Goal: Task Accomplishment & Management: Use online tool/utility

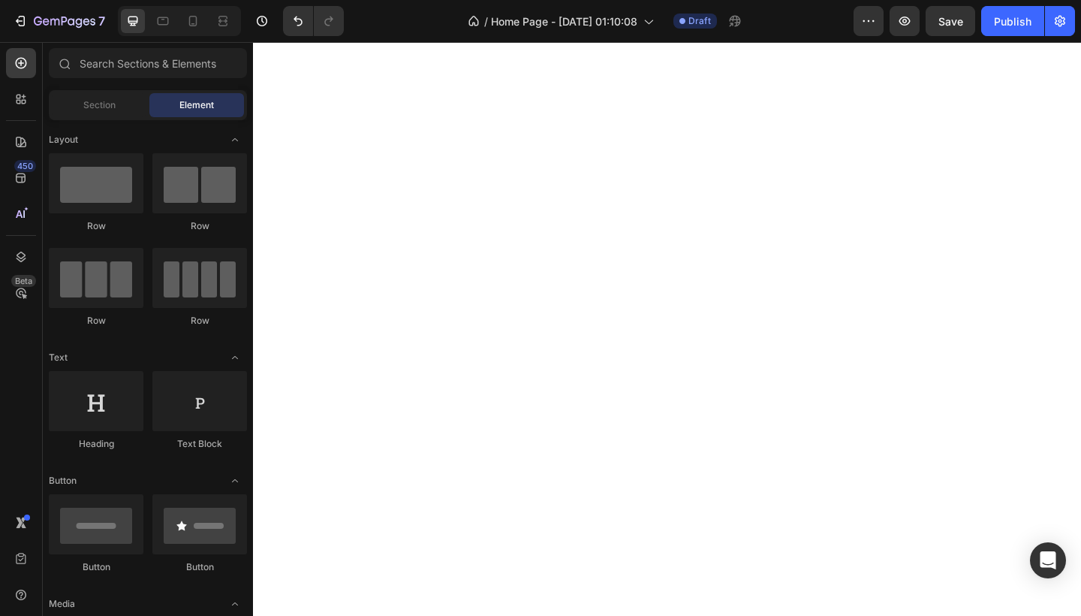
click at [559, 0] on html "7 / Home Page - [DATE] 01:10:08 Draft Preview Save Publish 450 Beta Sections(0)…" at bounding box center [540, 0] width 1081 height 0
click at [104, 190] on div at bounding box center [96, 183] width 95 height 60
click at [114, 117] on div "Section Element" at bounding box center [148, 105] width 198 height 30
click at [112, 104] on span "Section" at bounding box center [99, 105] width 32 height 14
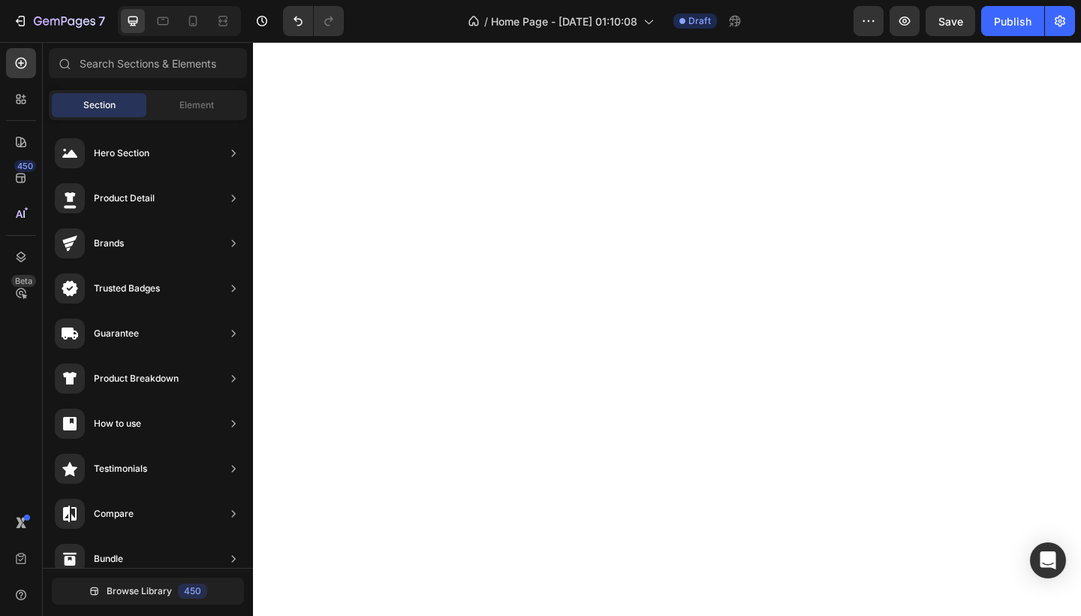
click at [112, 104] on span "Section" at bounding box center [99, 105] width 32 height 14
click at [146, 120] on div "Hero Section Product Detail Brands Trusted Badges Guarantee Product Breakdown H…" at bounding box center [148, 555] width 210 height 871
click at [190, 107] on span "Element" at bounding box center [196, 105] width 35 height 14
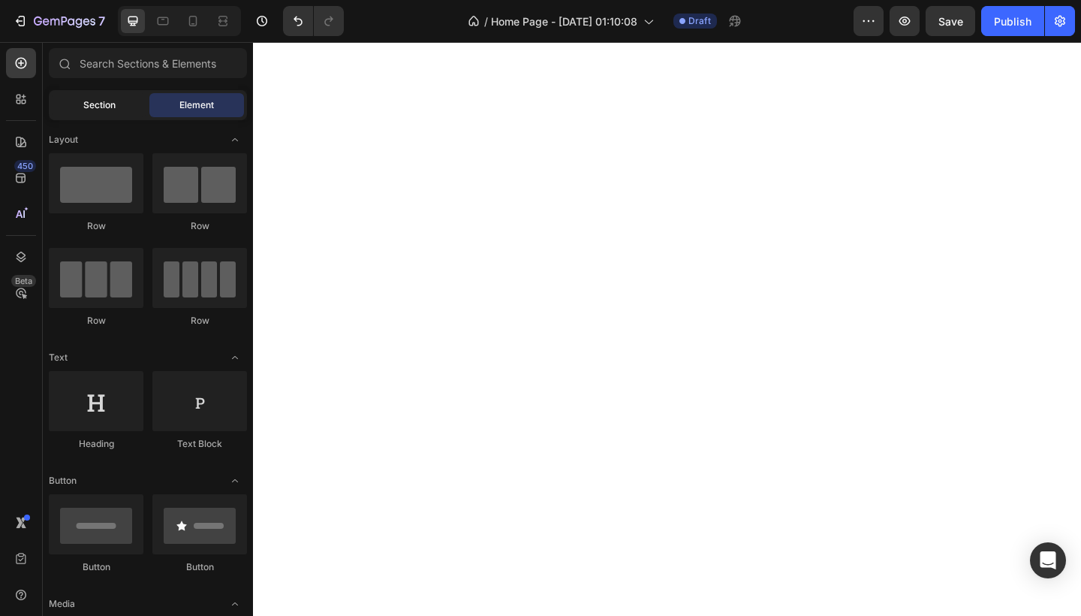
click at [93, 108] on span "Section" at bounding box center [99, 105] width 32 height 14
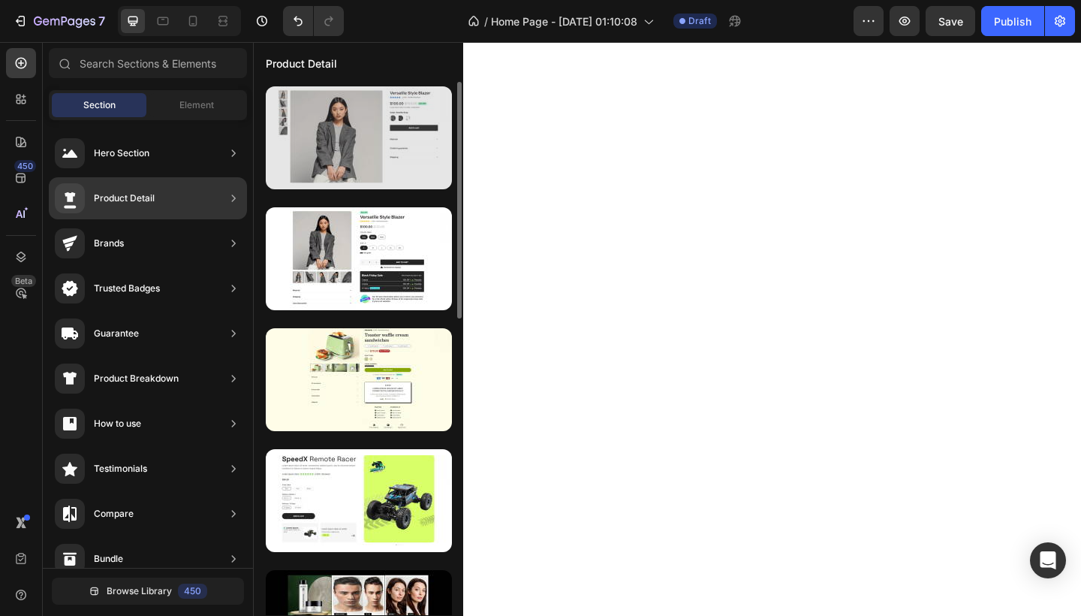
click at [346, 110] on div at bounding box center [359, 137] width 186 height 103
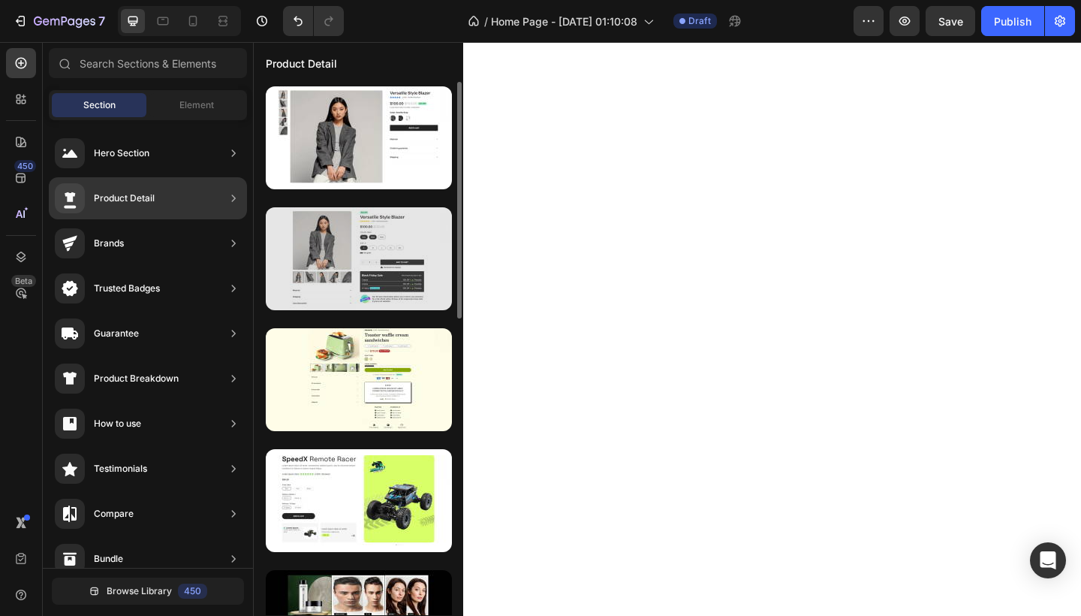
click at [327, 267] on div at bounding box center [359, 258] width 186 height 103
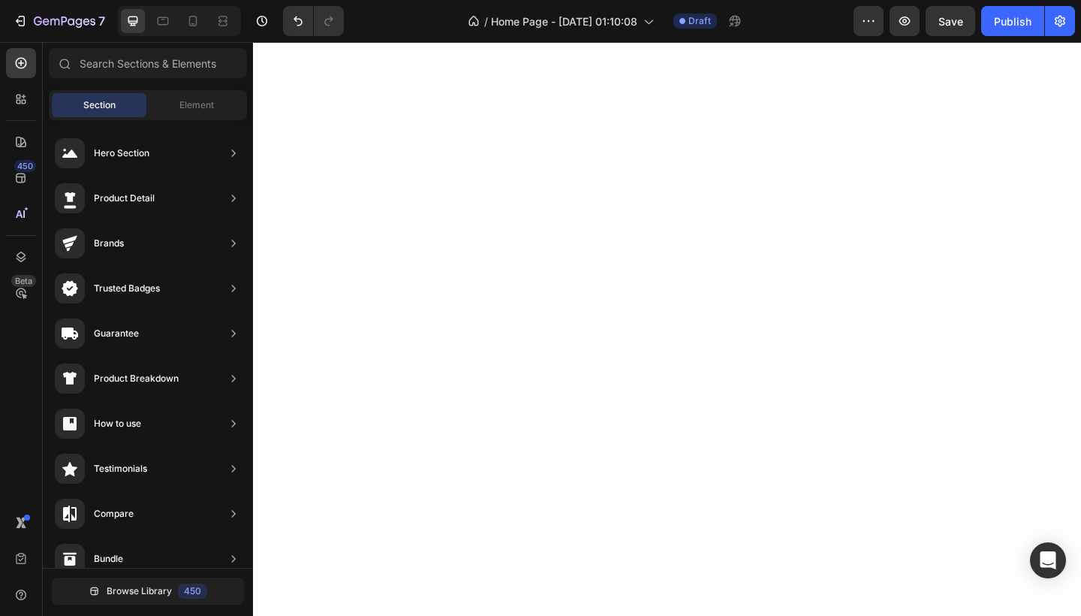
drag, startPoint x: 327, startPoint y: 267, endPoint x: 649, endPoint y: 242, distance: 322.3
click at [649, 0] on html "7 / Home Page - [DATE] 01:10:08 Draft Preview Save Publish 450 Beta Sections(0)…" at bounding box center [540, 0] width 1081 height 0
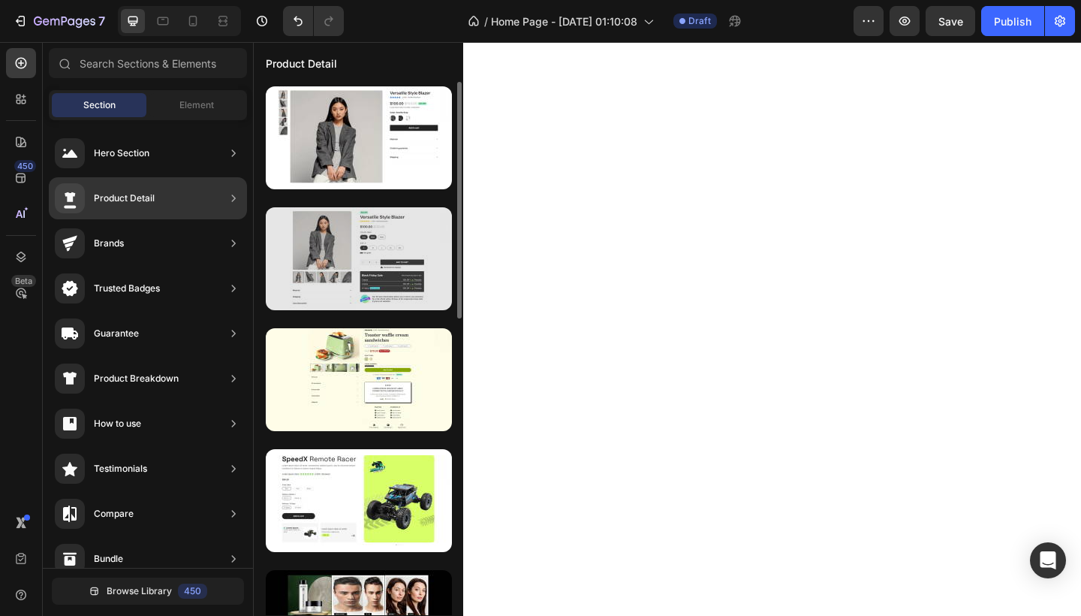
click at [328, 250] on div at bounding box center [359, 258] width 186 height 103
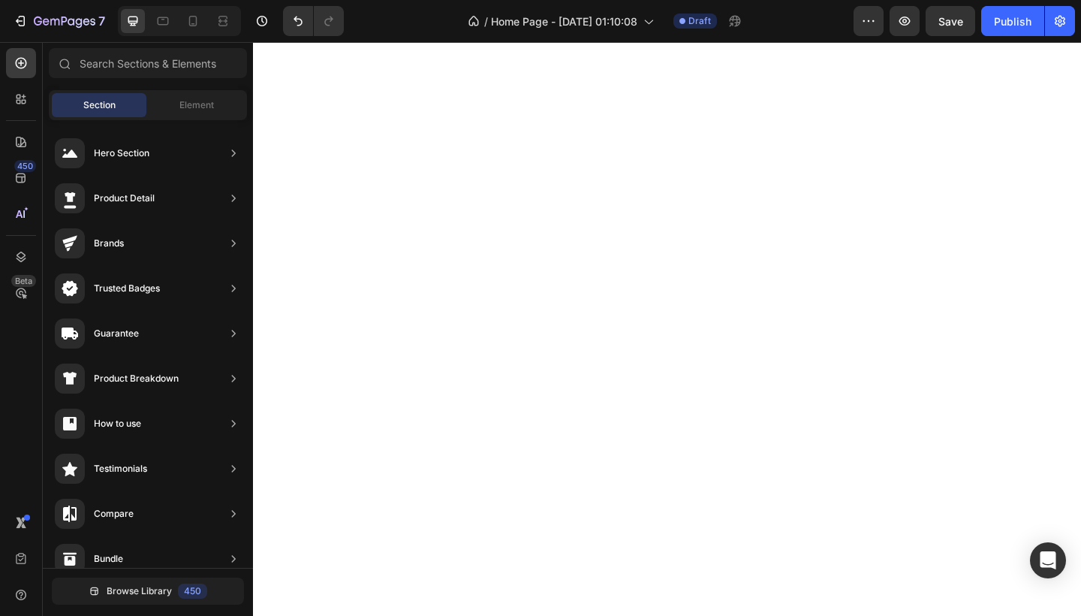
drag, startPoint x: 328, startPoint y: 250, endPoint x: 504, endPoint y: 234, distance: 176.4
click at [507, 0] on html "7 / Home Page - [DATE] 01:10:08 Draft Preview Save Publish 450 Beta Sections(0)…" at bounding box center [540, 0] width 1081 height 0
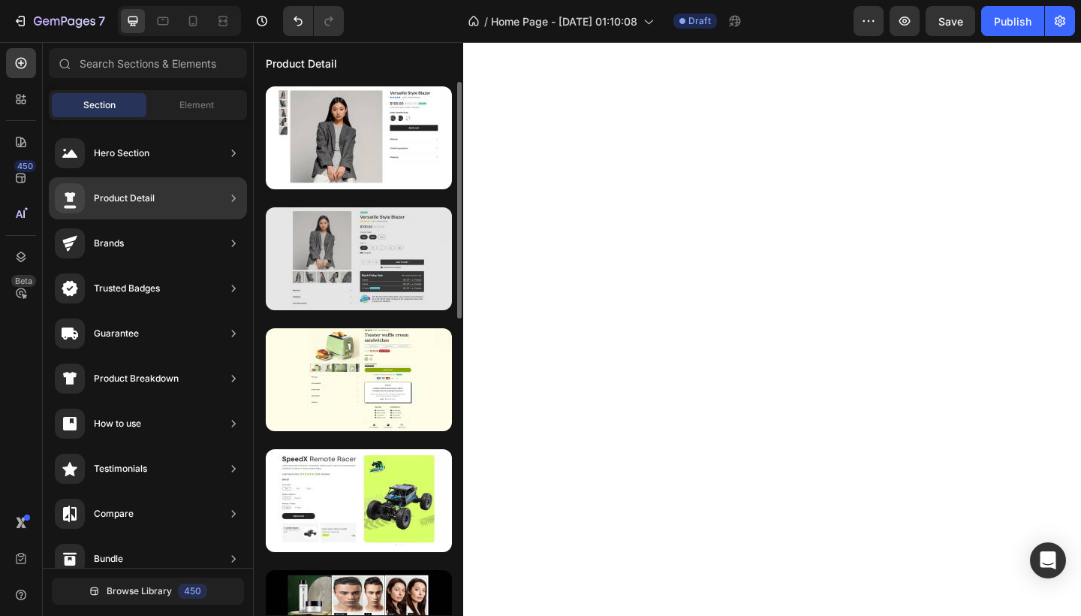
click at [381, 277] on div at bounding box center [359, 258] width 186 height 103
click at [381, 279] on div at bounding box center [359, 258] width 186 height 103
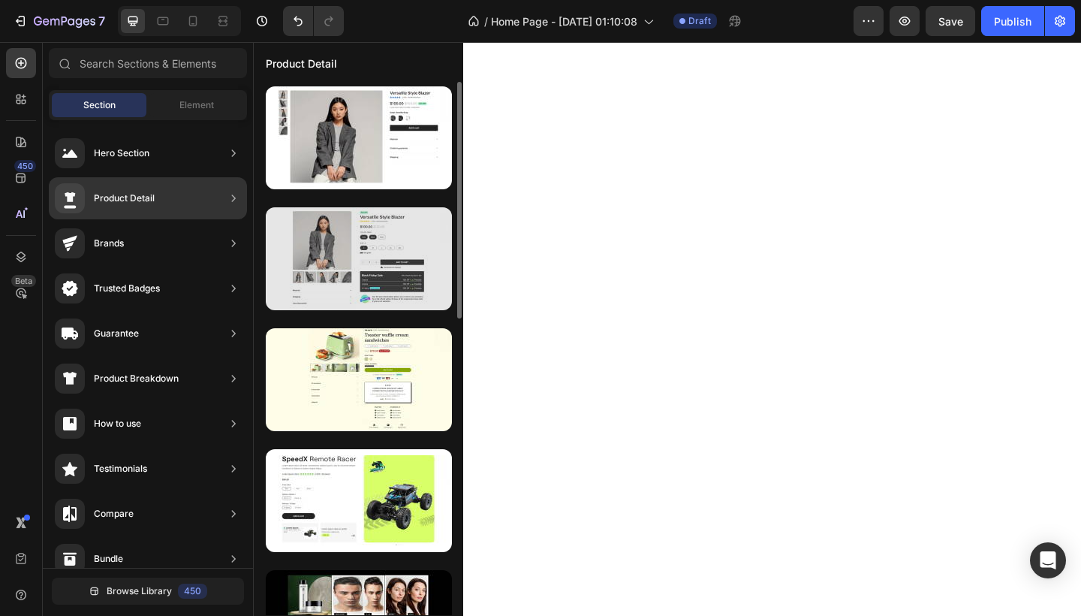
click at [381, 279] on div at bounding box center [359, 258] width 186 height 103
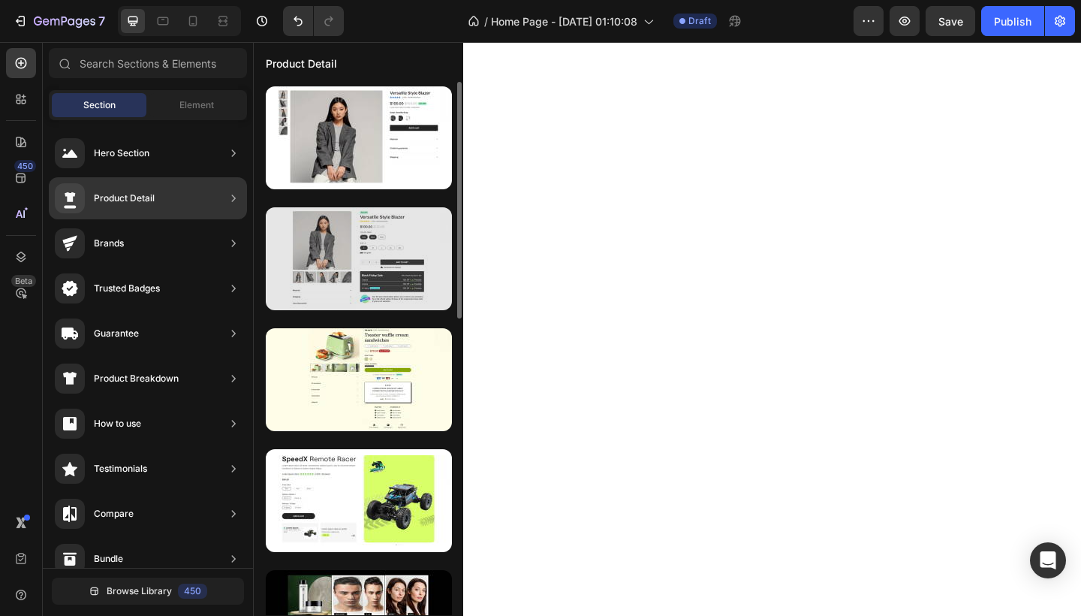
click at [381, 279] on div at bounding box center [359, 258] width 186 height 103
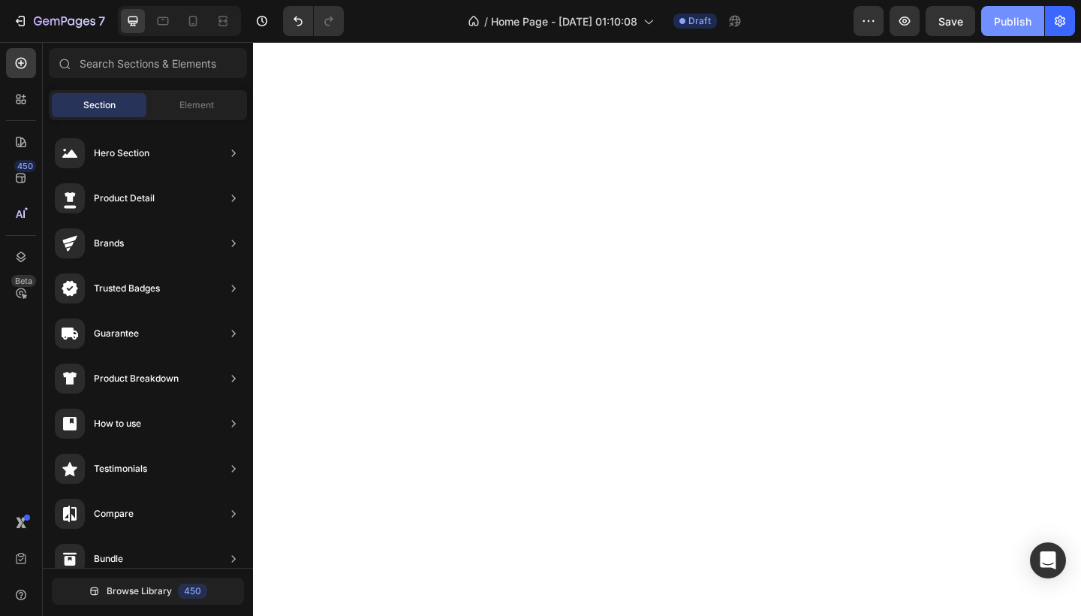
click at [1029, 20] on div "Publish" at bounding box center [1013, 22] width 38 height 16
click at [1021, 14] on div "Publish" at bounding box center [1013, 22] width 38 height 16
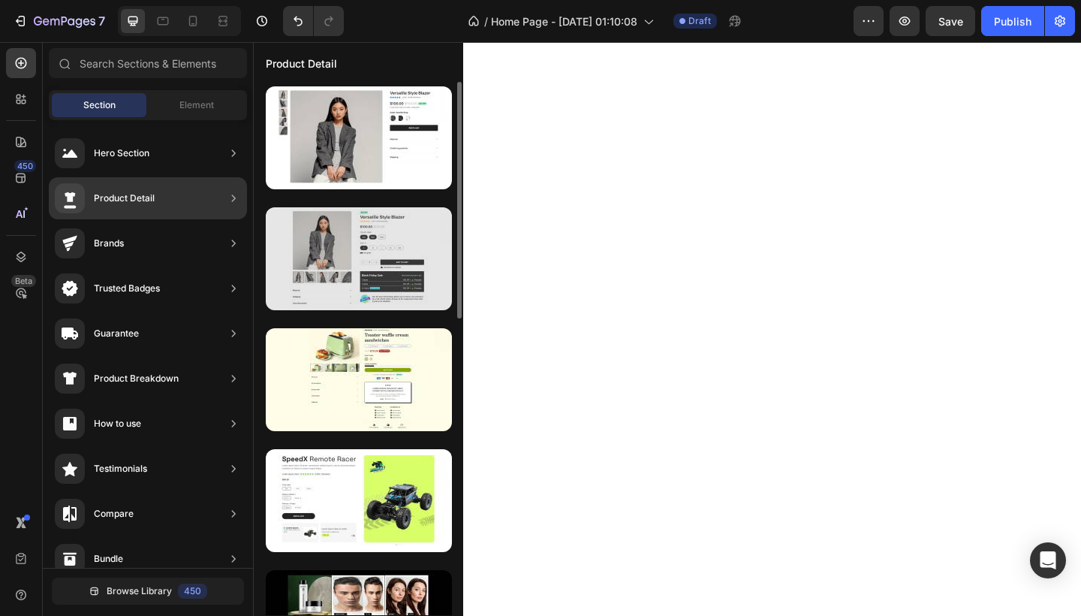
click at [396, 281] on div at bounding box center [359, 258] width 186 height 103
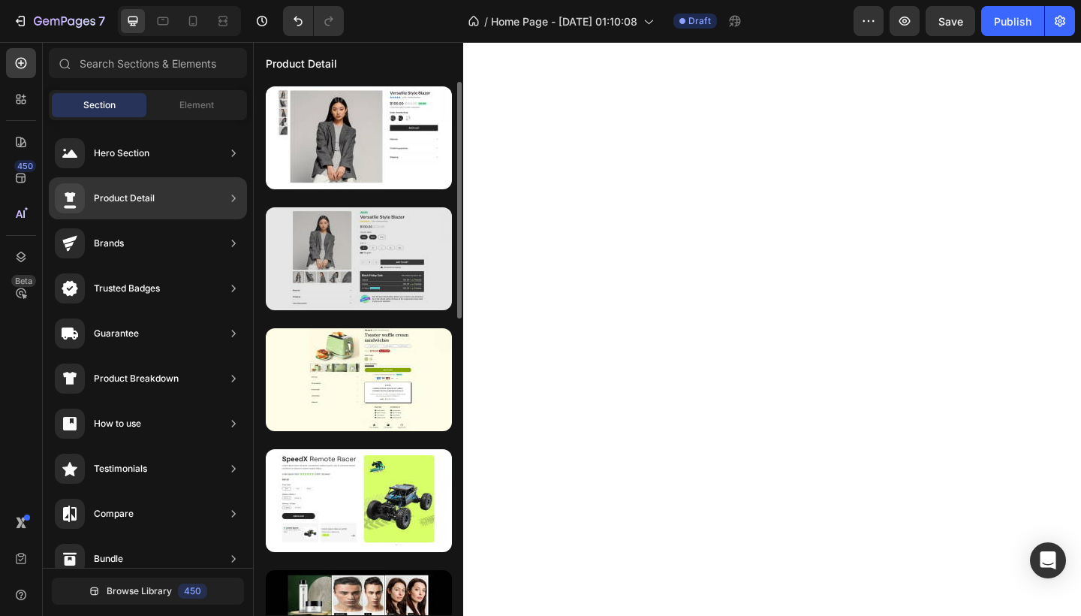
click at [396, 281] on div at bounding box center [359, 258] width 186 height 103
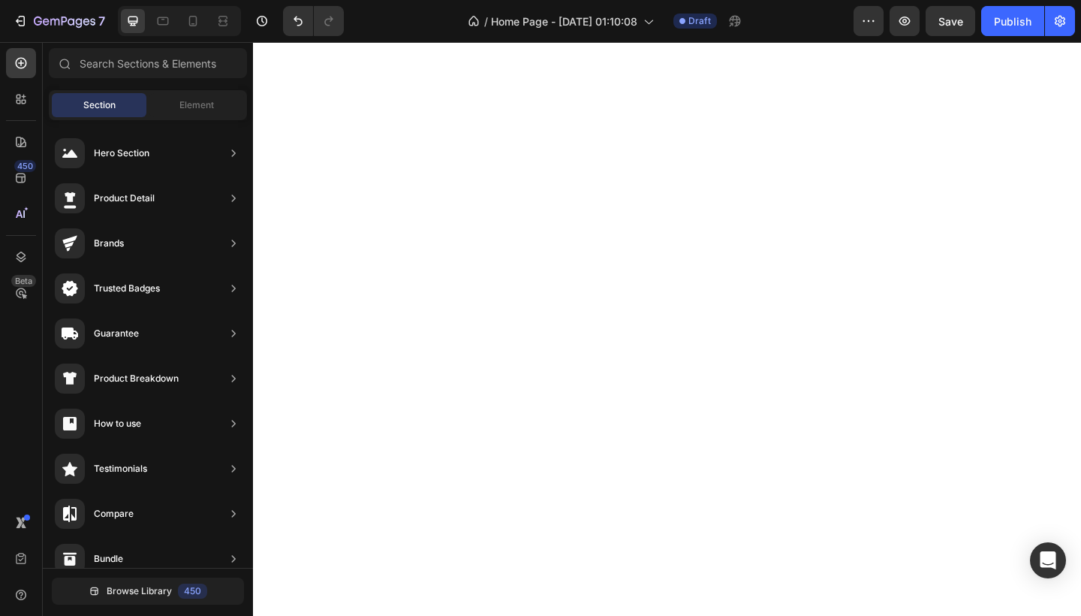
drag, startPoint x: 396, startPoint y: 281, endPoint x: 591, endPoint y: 270, distance: 195.5
click at [591, 0] on html "7 / Home Page - [DATE] 01:10:08 Draft Preview Save Publish 450 Beta Sections(0)…" at bounding box center [540, 0] width 1081 height 0
drag, startPoint x: 342, startPoint y: 261, endPoint x: 591, endPoint y: 250, distance: 249.5
click at [591, 0] on html "7 / Home Page - [DATE] 01:10:08 Draft Preview Save Publish 450 Beta Sections(0)…" at bounding box center [540, 0] width 1081 height 0
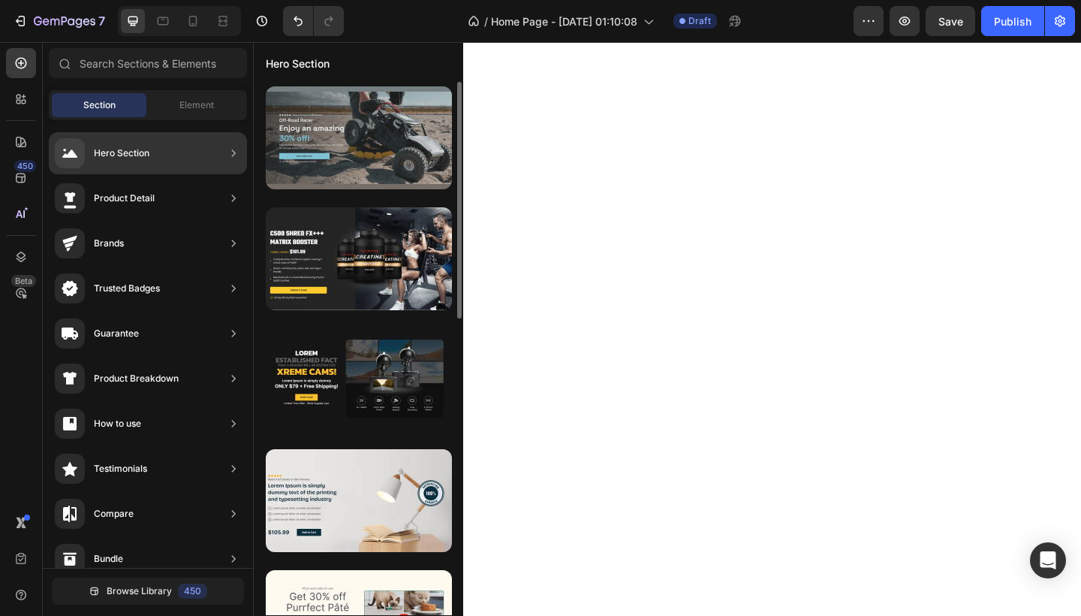
click at [329, 145] on div at bounding box center [359, 137] width 186 height 103
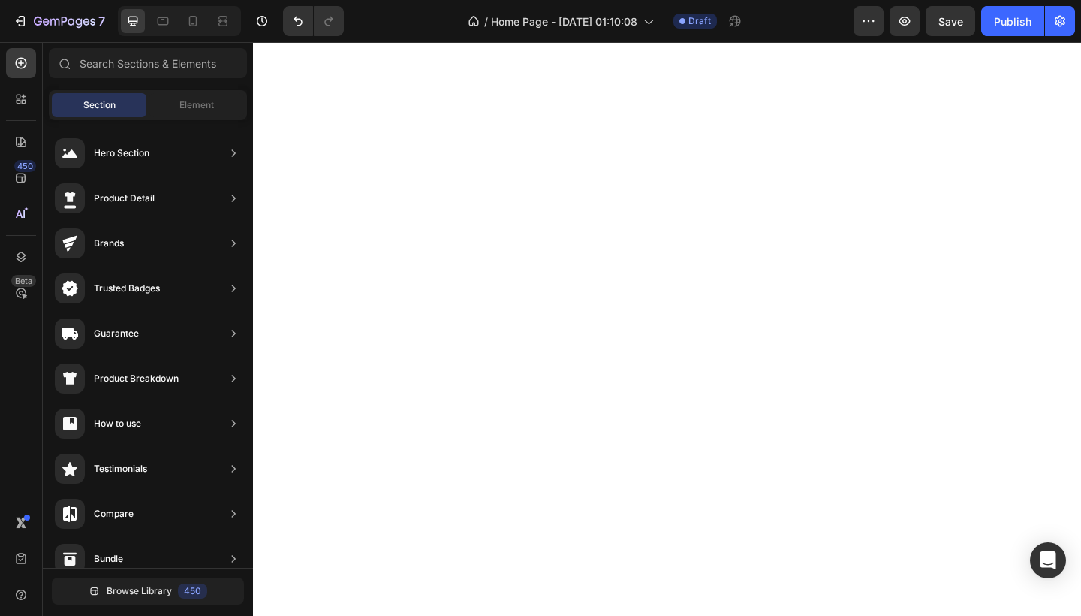
drag, startPoint x: 329, startPoint y: 145, endPoint x: 483, endPoint y: 160, distance: 154.7
click at [483, 0] on html "7 / Home Page - [DATE] 01:10:08 Draft Preview Save Publish 450 Beta Sections(0)…" at bounding box center [540, 0] width 1081 height 0
drag, startPoint x: 339, startPoint y: 125, endPoint x: 535, endPoint y: 188, distance: 205.9
click at [535, 0] on html "7 / Home Page - [DATE] 01:10:08 Draft Preview Save Publish 450 Beta Sections(0)…" at bounding box center [540, 0] width 1081 height 0
click at [207, 100] on span "Element" at bounding box center [196, 105] width 35 height 14
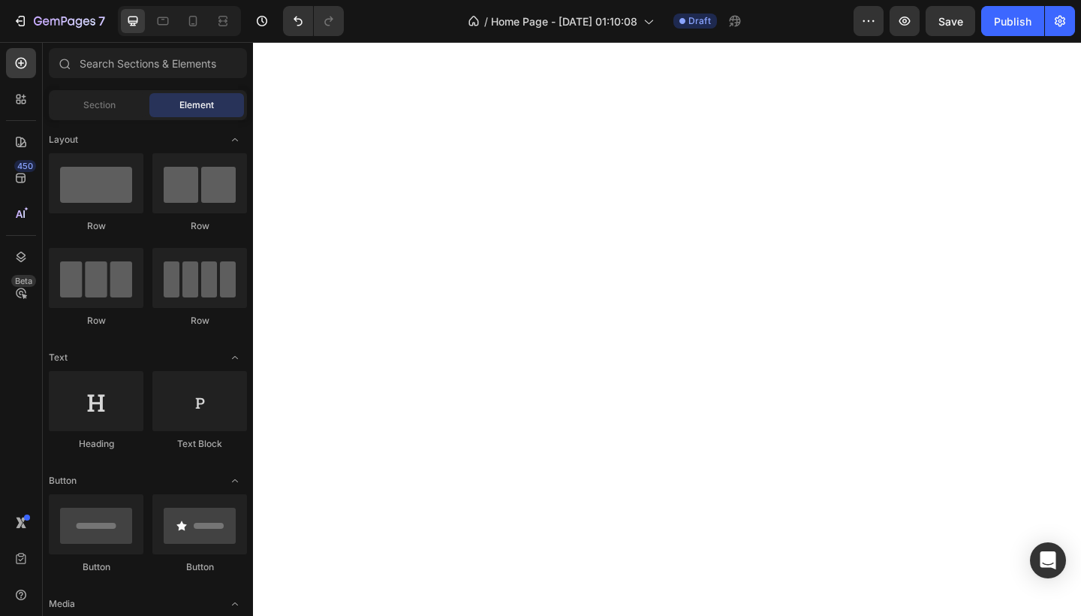
click at [207, 100] on span "Element" at bounding box center [196, 105] width 35 height 14
click at [115, 194] on div at bounding box center [96, 183] width 95 height 60
click at [101, 167] on div at bounding box center [96, 183] width 95 height 60
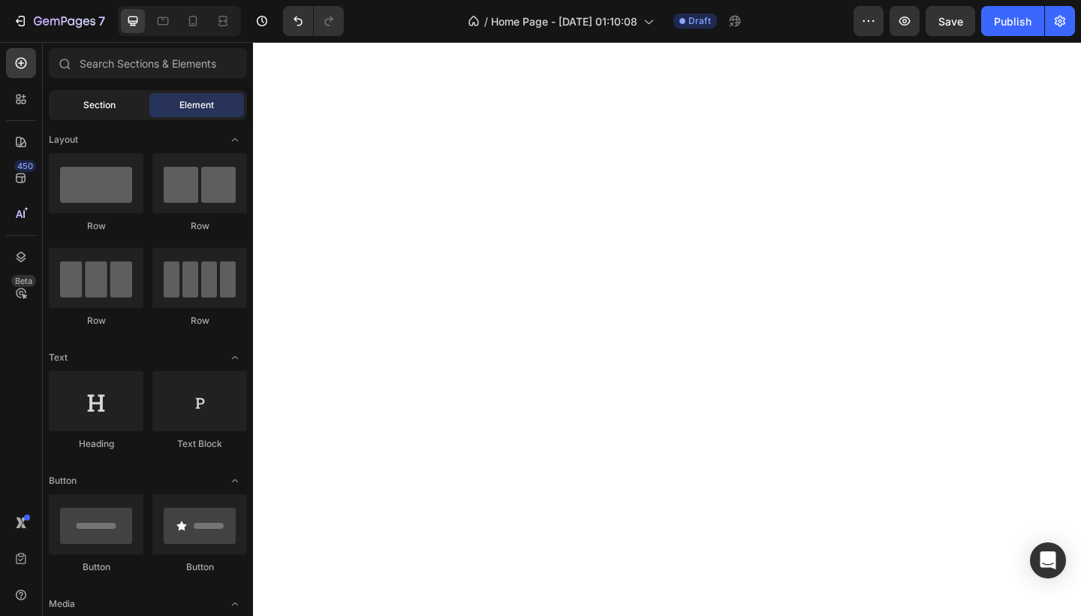
click at [83, 111] on span "Section" at bounding box center [99, 105] width 32 height 14
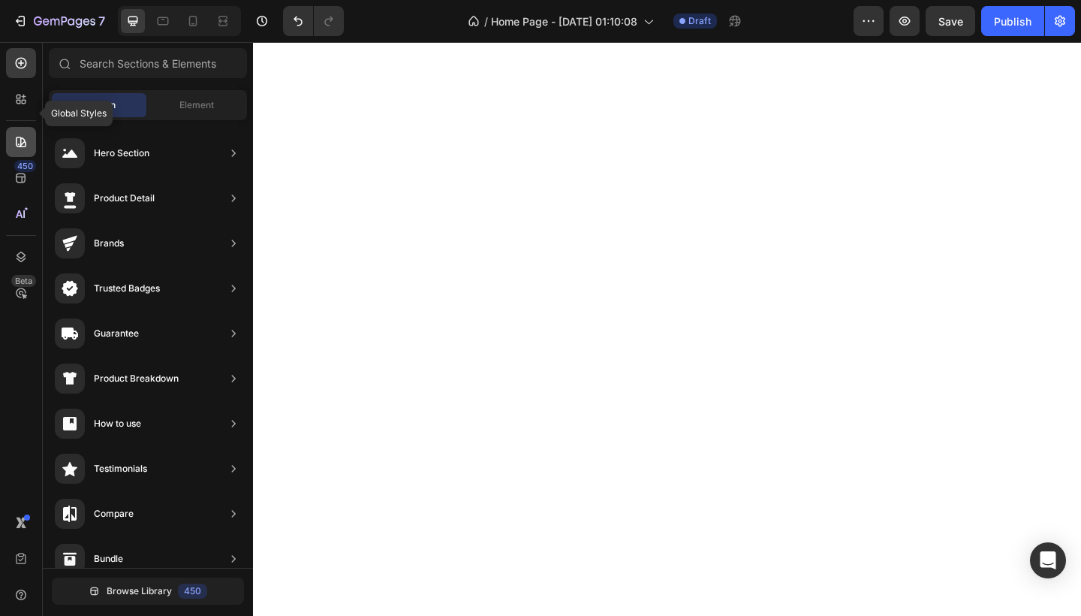
click at [21, 137] on icon at bounding box center [21, 142] width 11 height 11
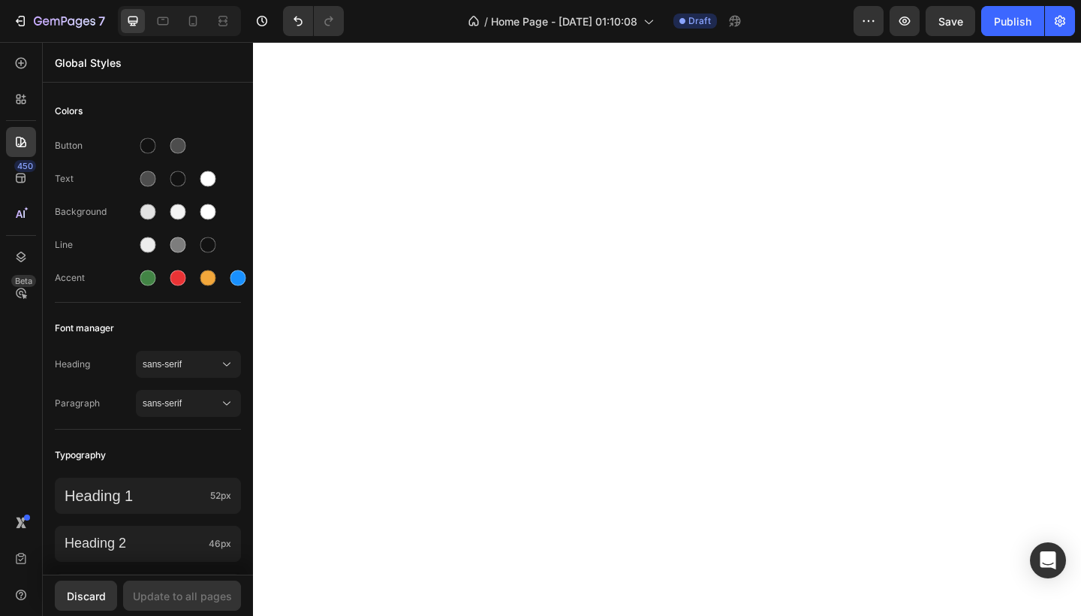
click at [26, 176] on div "450 Beta" at bounding box center [21, 278] width 30 height 460
click at [20, 206] on icon at bounding box center [21, 213] width 15 height 15
click at [32, 199] on div at bounding box center [21, 214] width 30 height 30
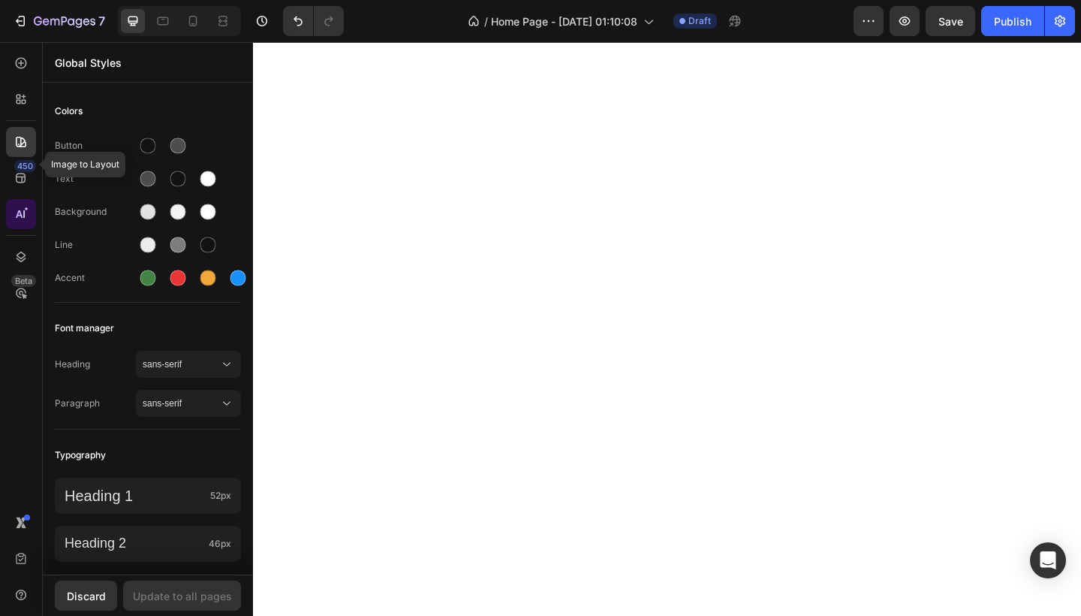
click at [32, 199] on div at bounding box center [21, 214] width 30 height 30
click at [21, 60] on icon at bounding box center [21, 63] width 6 height 6
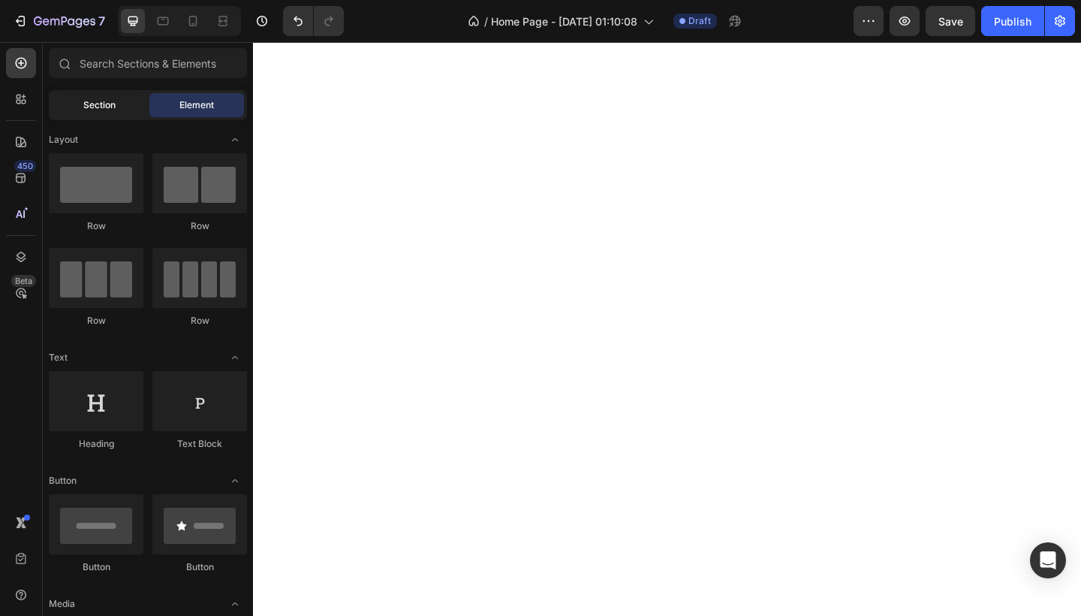
click at [89, 101] on span "Section" at bounding box center [99, 105] width 32 height 14
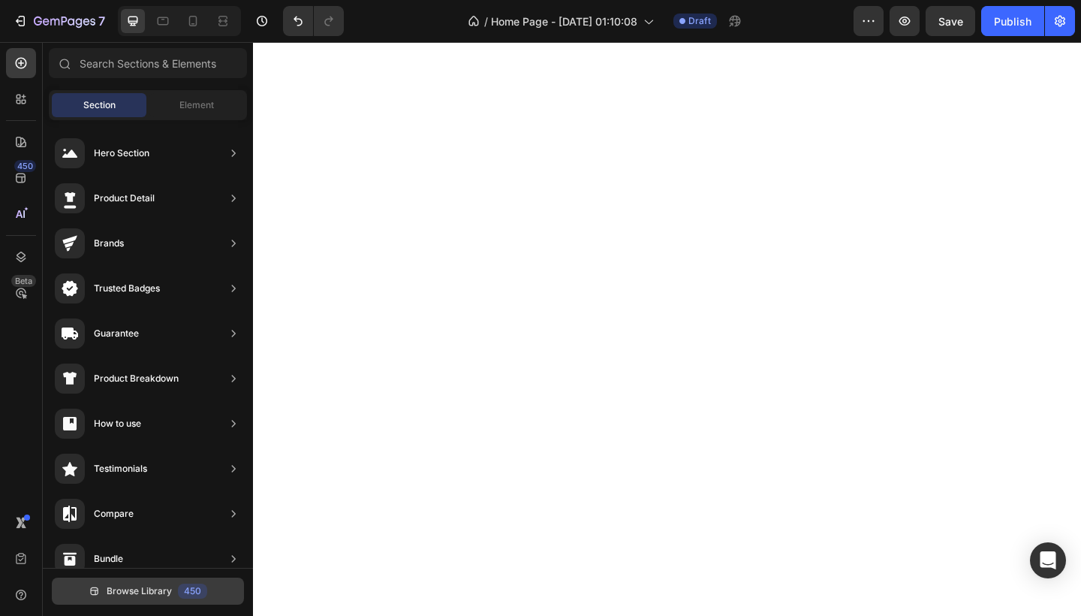
click at [164, 595] on span "Browse Library" at bounding box center [139, 591] width 65 height 14
click at [186, 586] on div "450" at bounding box center [192, 590] width 29 height 15
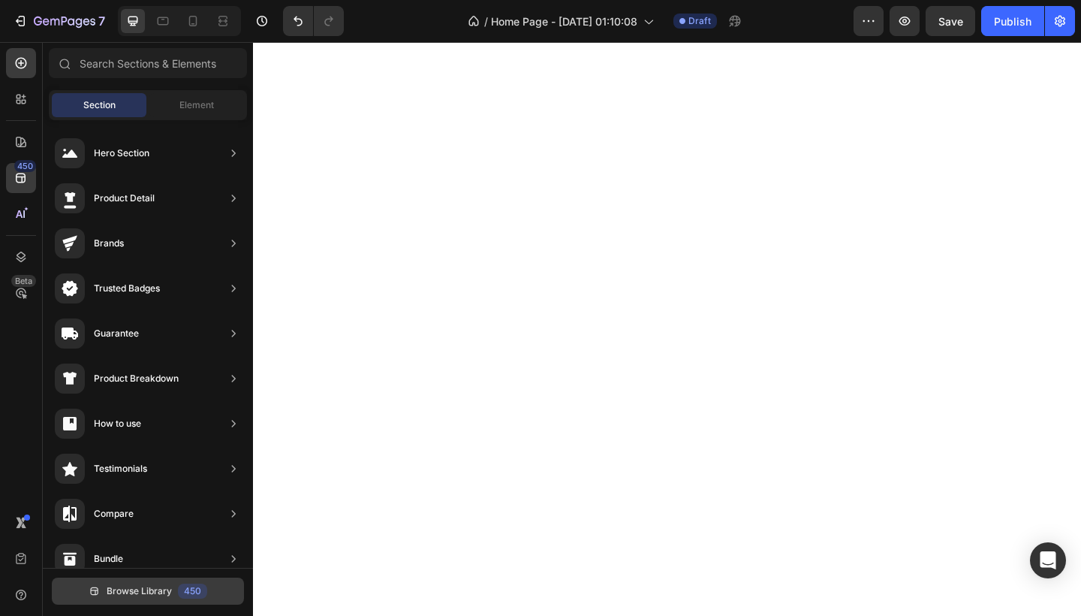
click at [186, 586] on div "450" at bounding box center [192, 590] width 29 height 15
drag, startPoint x: 186, startPoint y: 586, endPoint x: 387, endPoint y: 547, distance: 205.0
click at [218, 598] on button "Browse Library 450" at bounding box center [148, 590] width 192 height 27
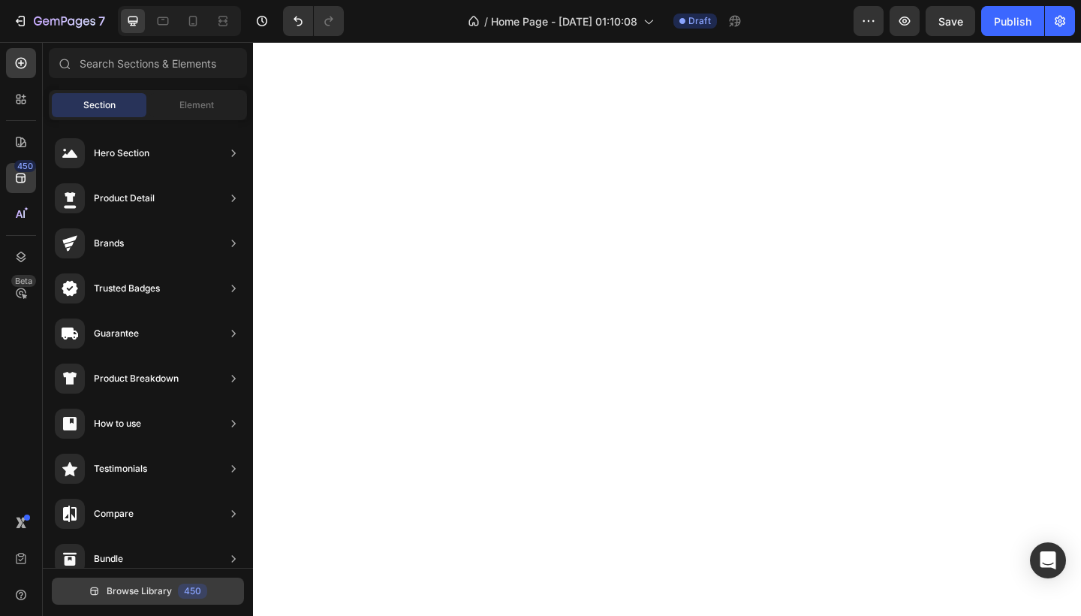
click at [206, 589] on div "450" at bounding box center [192, 590] width 29 height 15
click at [201, 589] on div "450" at bounding box center [192, 590] width 29 height 15
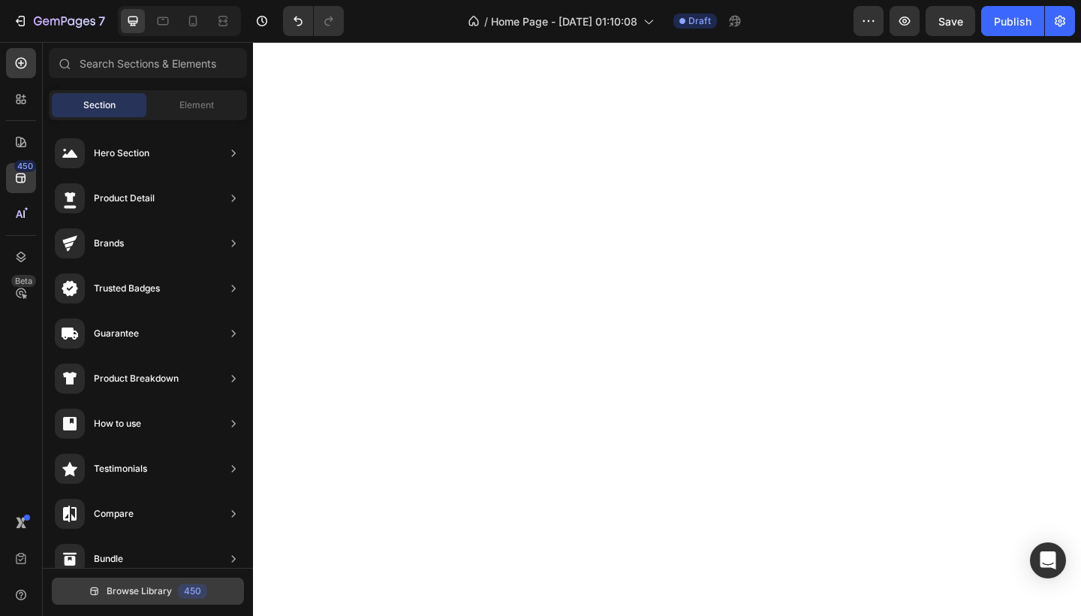
click at [201, 589] on div "450" at bounding box center [192, 590] width 29 height 15
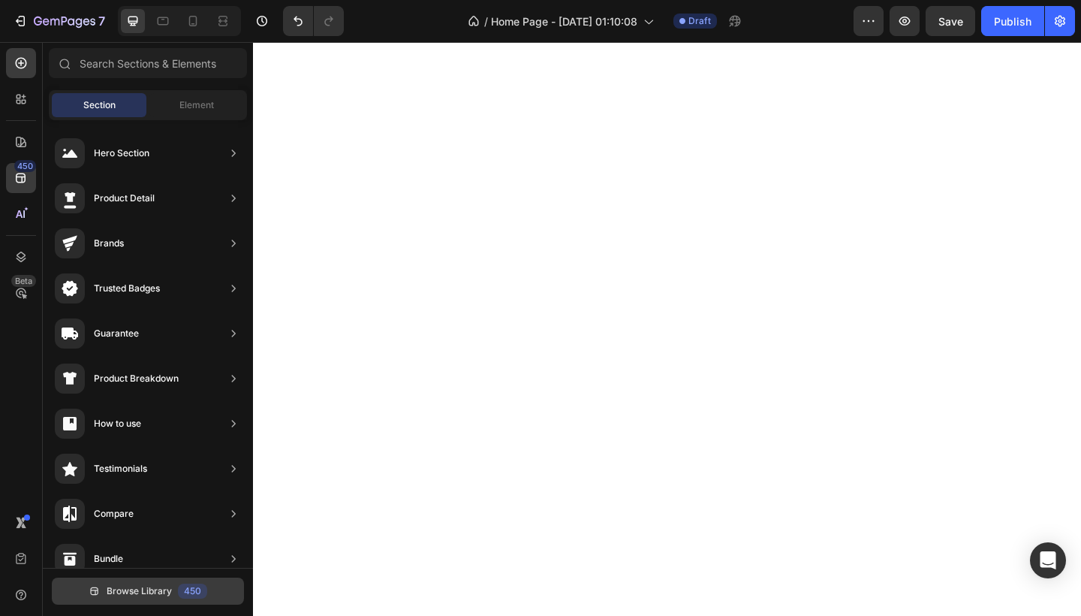
click at [201, 589] on div "450" at bounding box center [192, 590] width 29 height 15
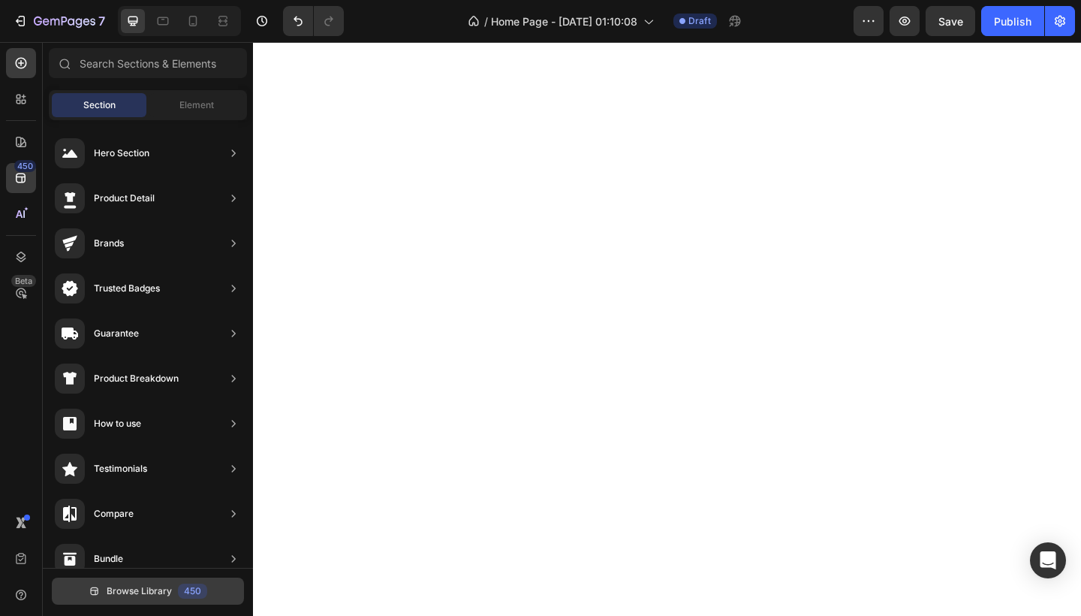
click at [201, 589] on div "450" at bounding box center [192, 590] width 29 height 15
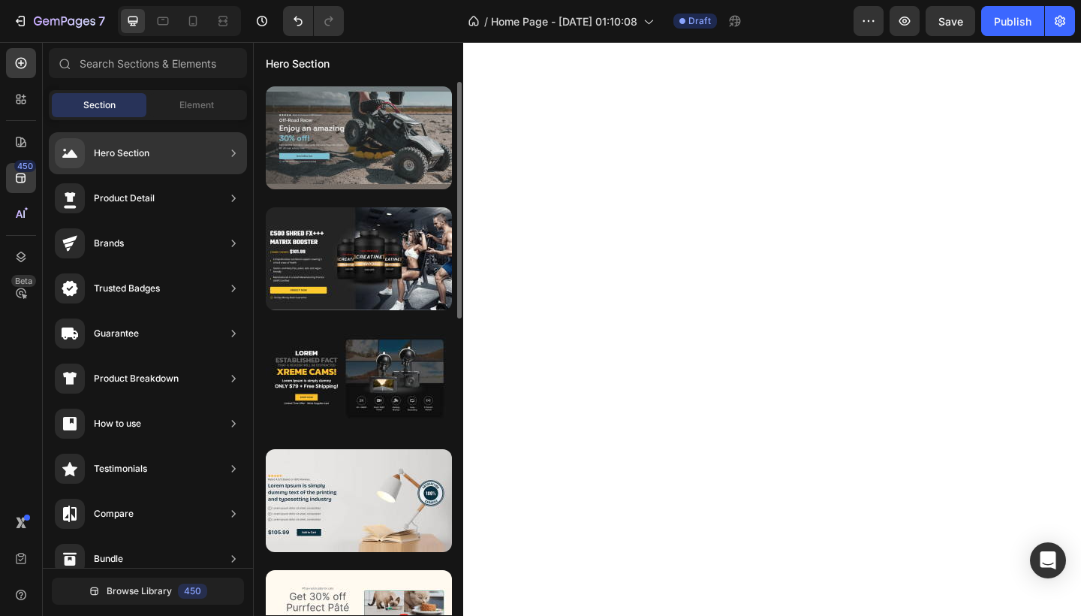
click at [324, 148] on div at bounding box center [359, 137] width 186 height 103
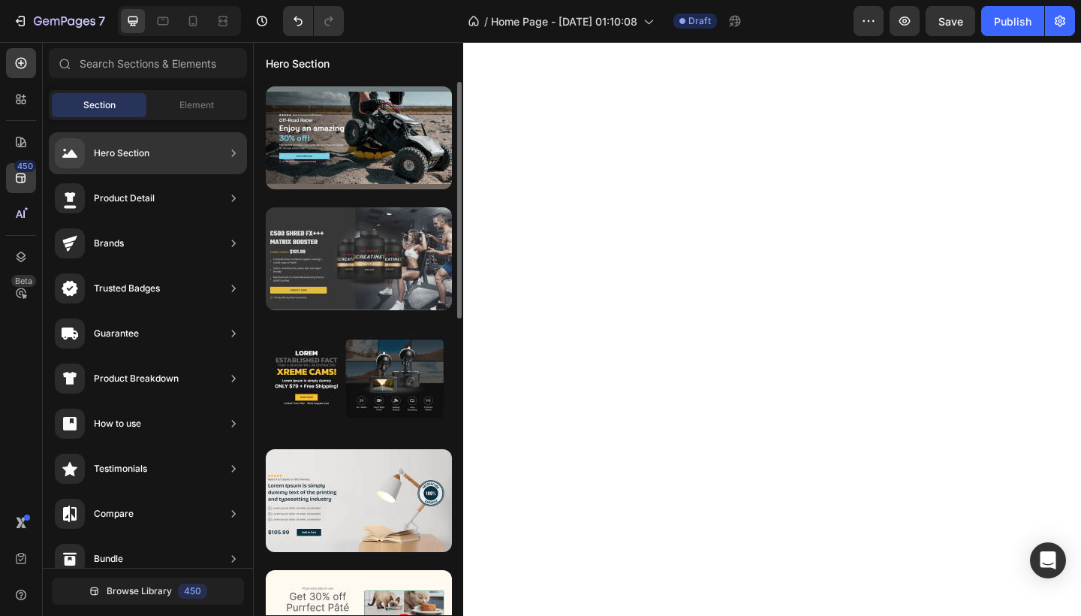
click at [335, 274] on div at bounding box center [359, 258] width 186 height 103
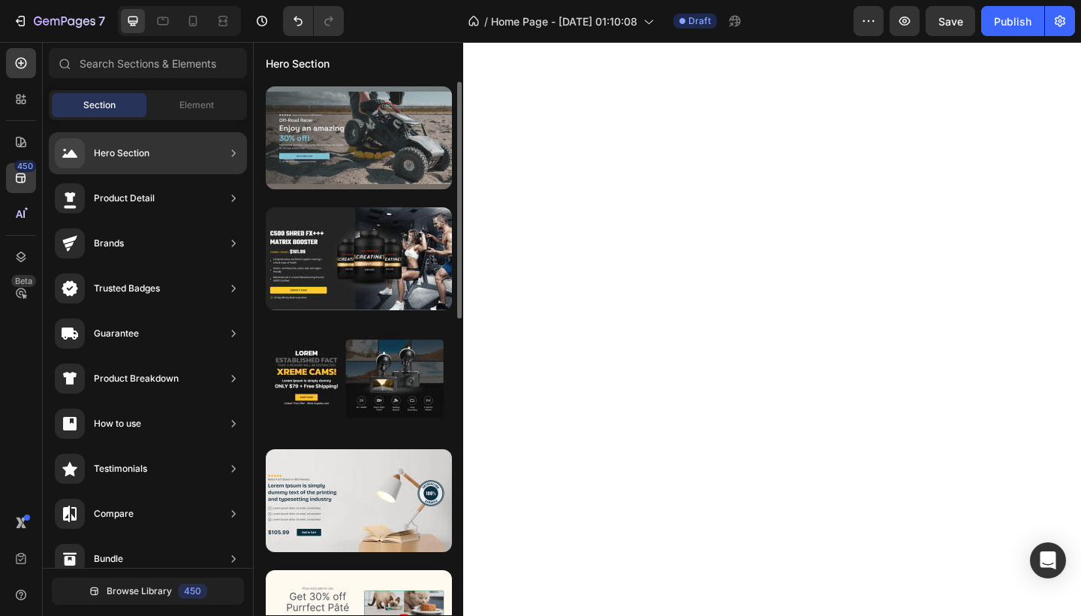
click at [313, 156] on div at bounding box center [359, 137] width 186 height 103
drag, startPoint x: 313, startPoint y: 156, endPoint x: 306, endPoint y: 152, distance: 8.8
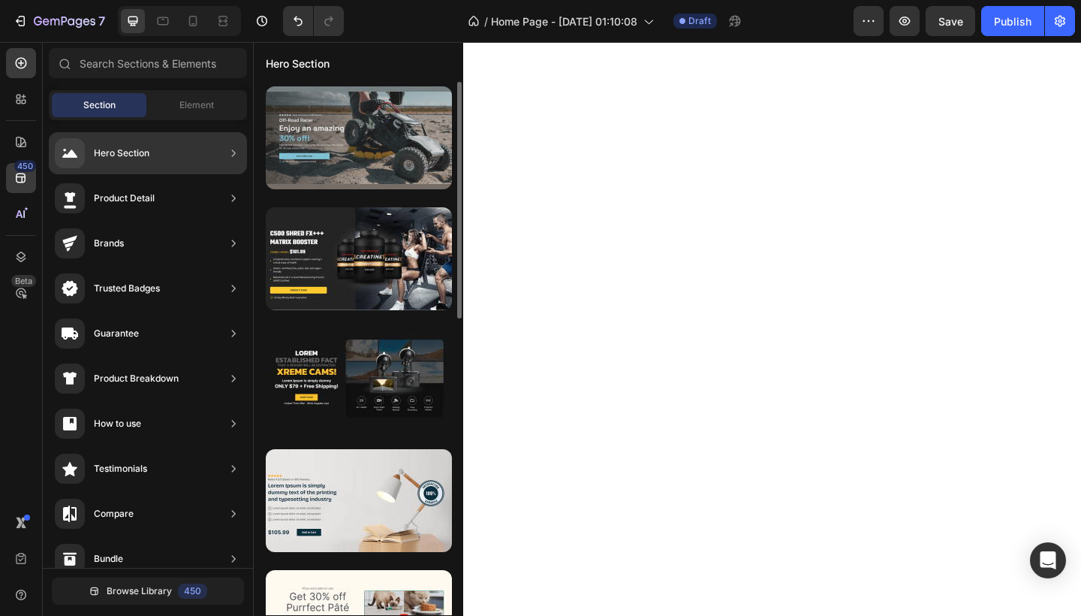
click at [306, 152] on div at bounding box center [359, 137] width 186 height 103
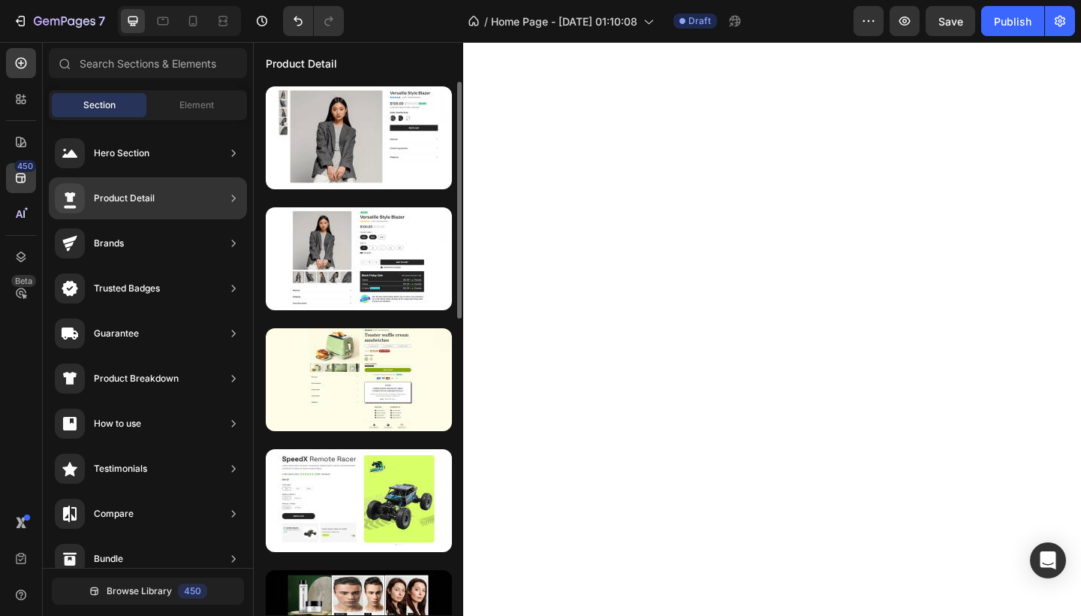
drag, startPoint x: 306, startPoint y: 152, endPoint x: 181, endPoint y: 197, distance: 132.5
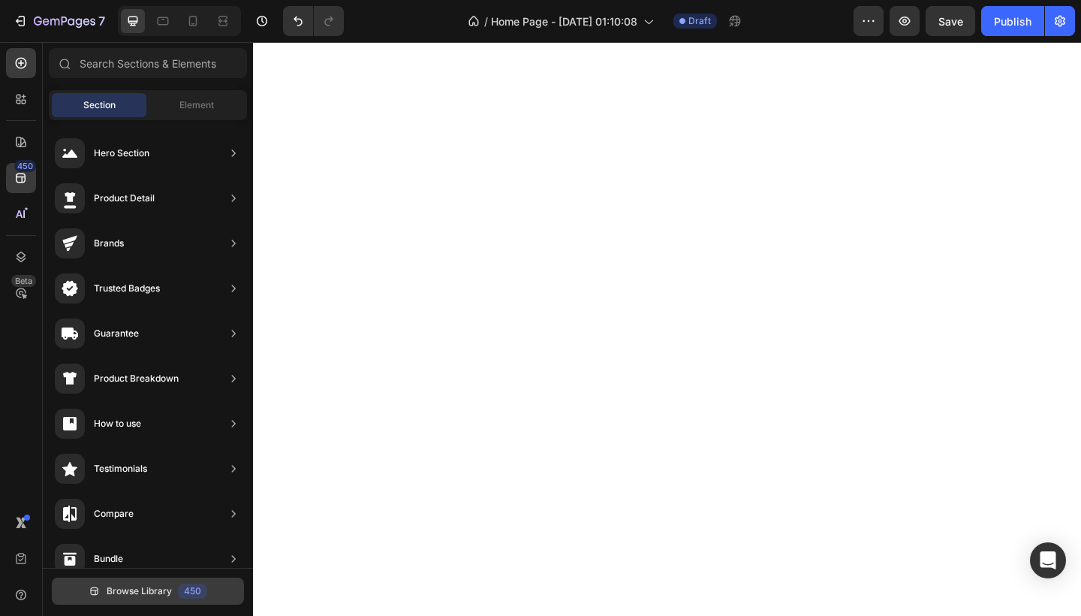
click at [125, 591] on span "Browse Library" at bounding box center [139, 591] width 65 height 14
click at [122, 591] on span "Browse Library" at bounding box center [139, 591] width 65 height 14
